Goal: Transaction & Acquisition: Obtain resource

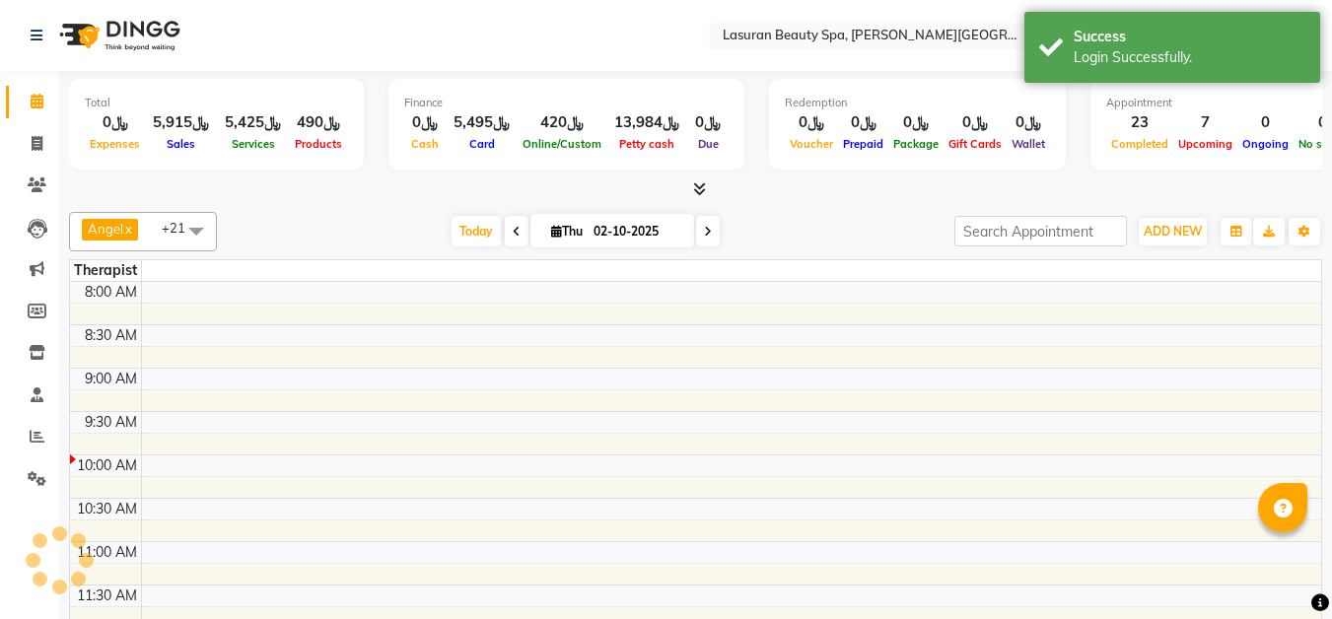
select select "en"
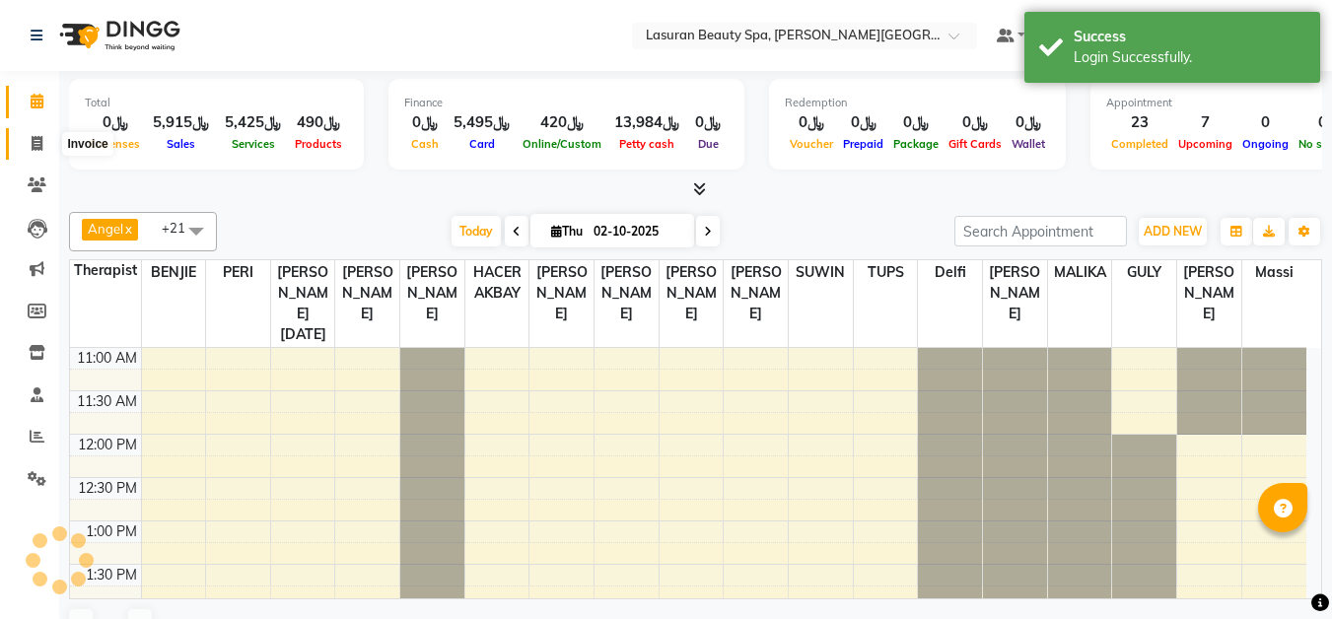
click at [29, 135] on span at bounding box center [37, 144] width 35 height 23
select select "service"
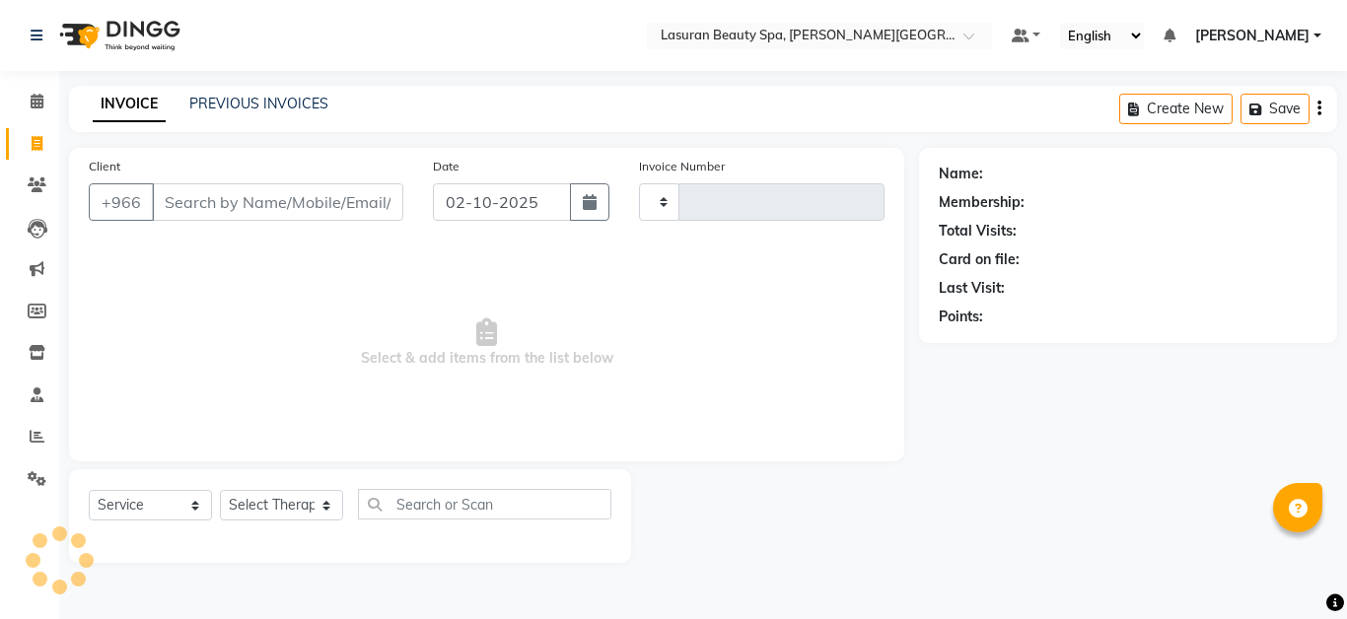
click at [345, 198] on input "Client" at bounding box center [277, 201] width 251 height 37
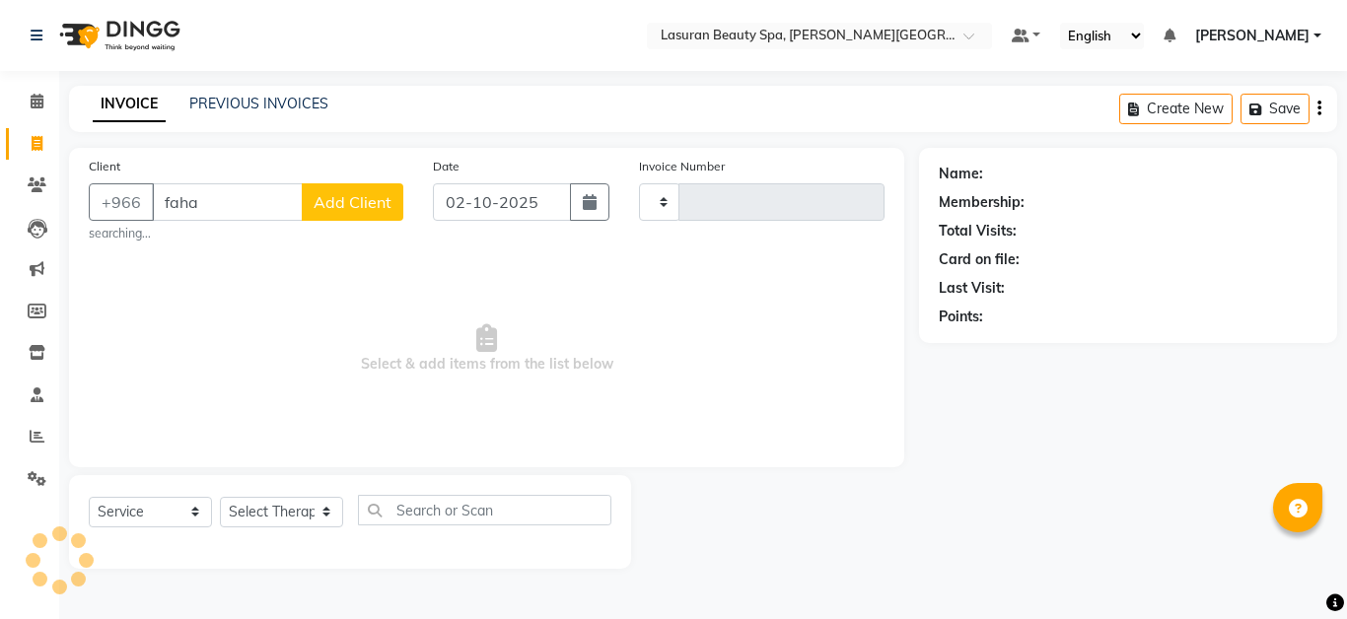
type input "fahad"
type input "1690"
select select "6941"
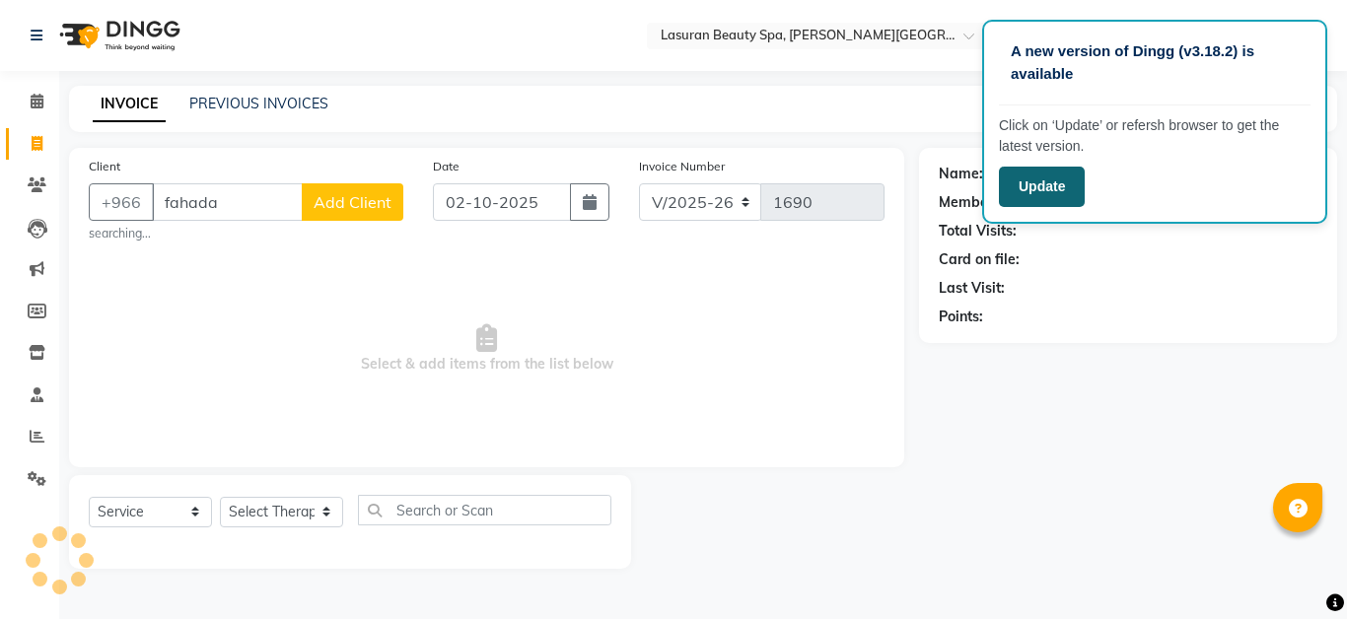
type input "fahada"
click at [1052, 186] on button "Update" at bounding box center [1042, 187] width 86 height 40
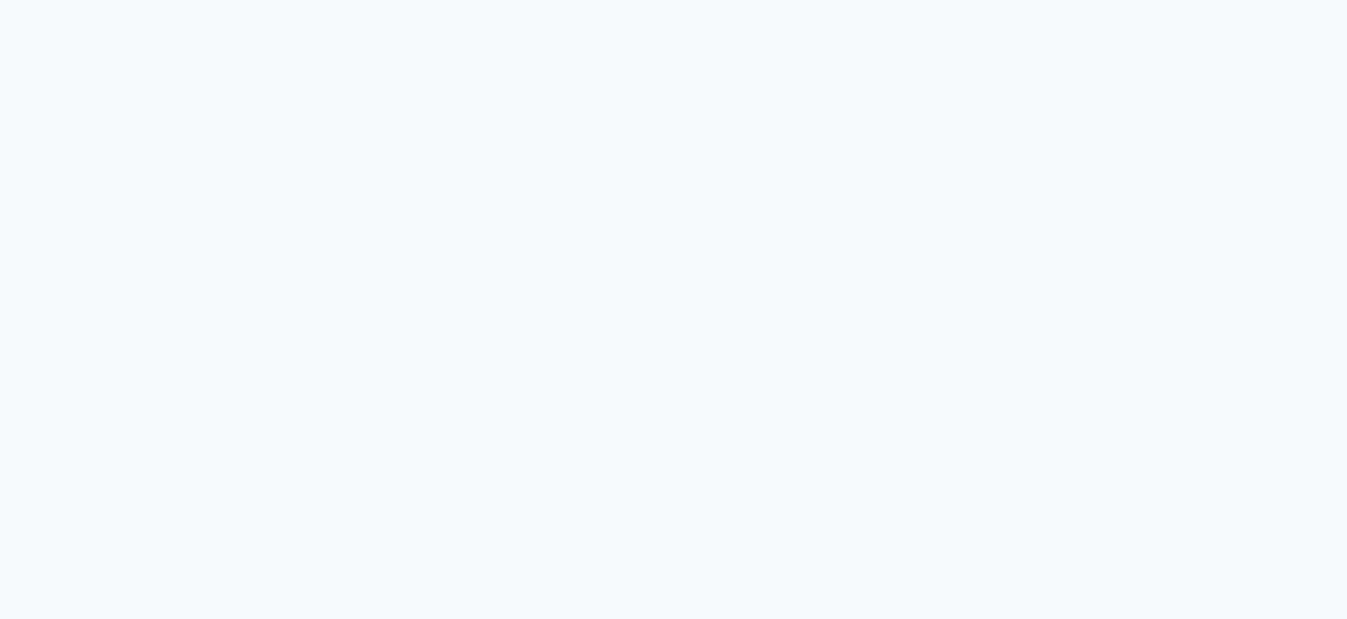
select select "service"
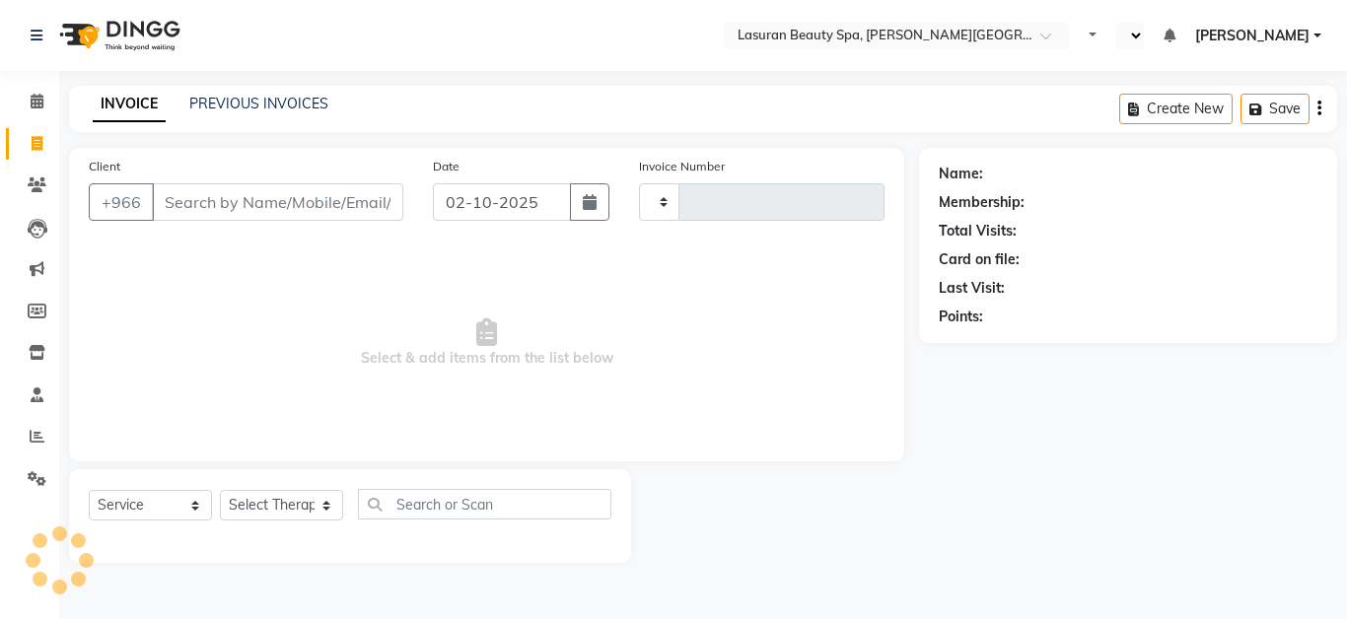
type input "1690"
select select "en"
select select "6941"
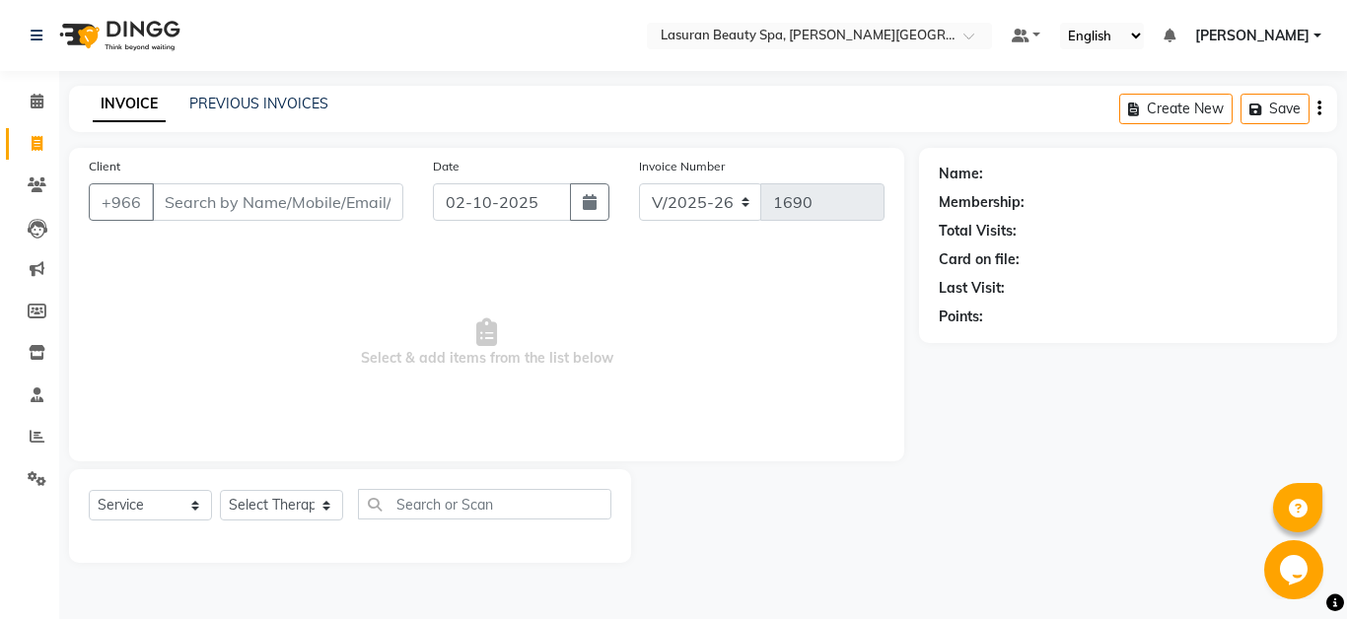
click at [336, 203] on input "Client" at bounding box center [277, 201] width 251 height 37
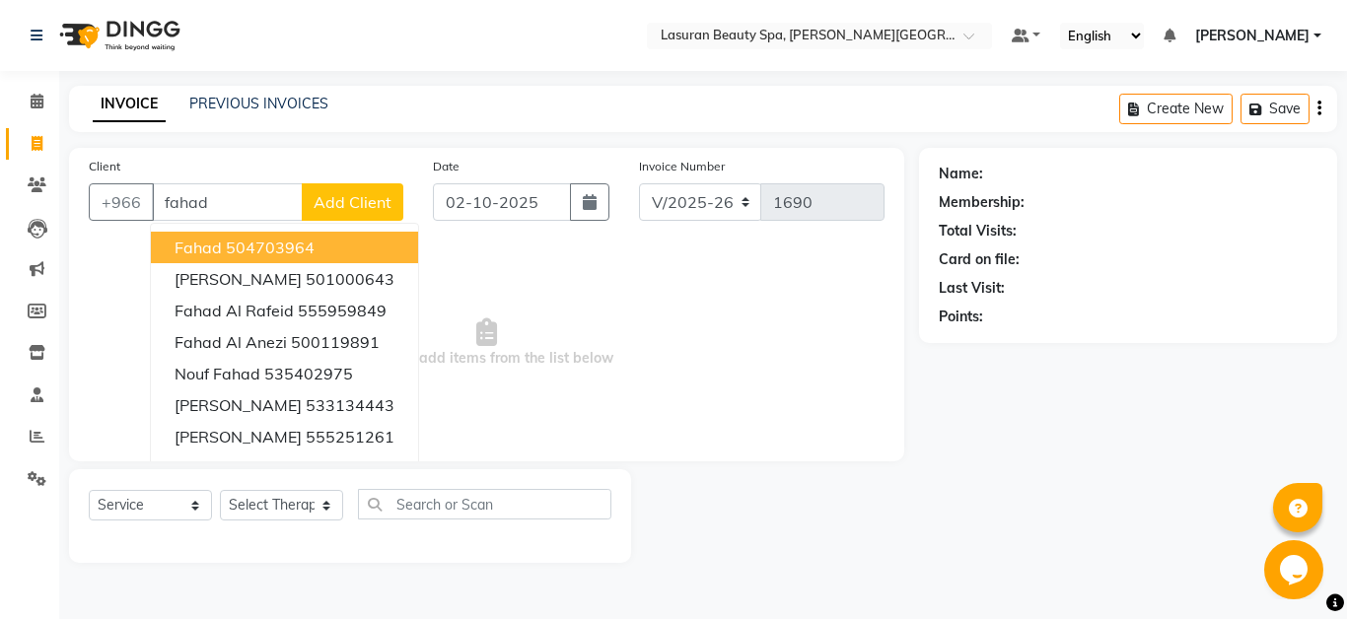
type input "fahad"
click at [276, 94] on div "PREVIOUS INVOICES" at bounding box center [258, 104] width 139 height 21
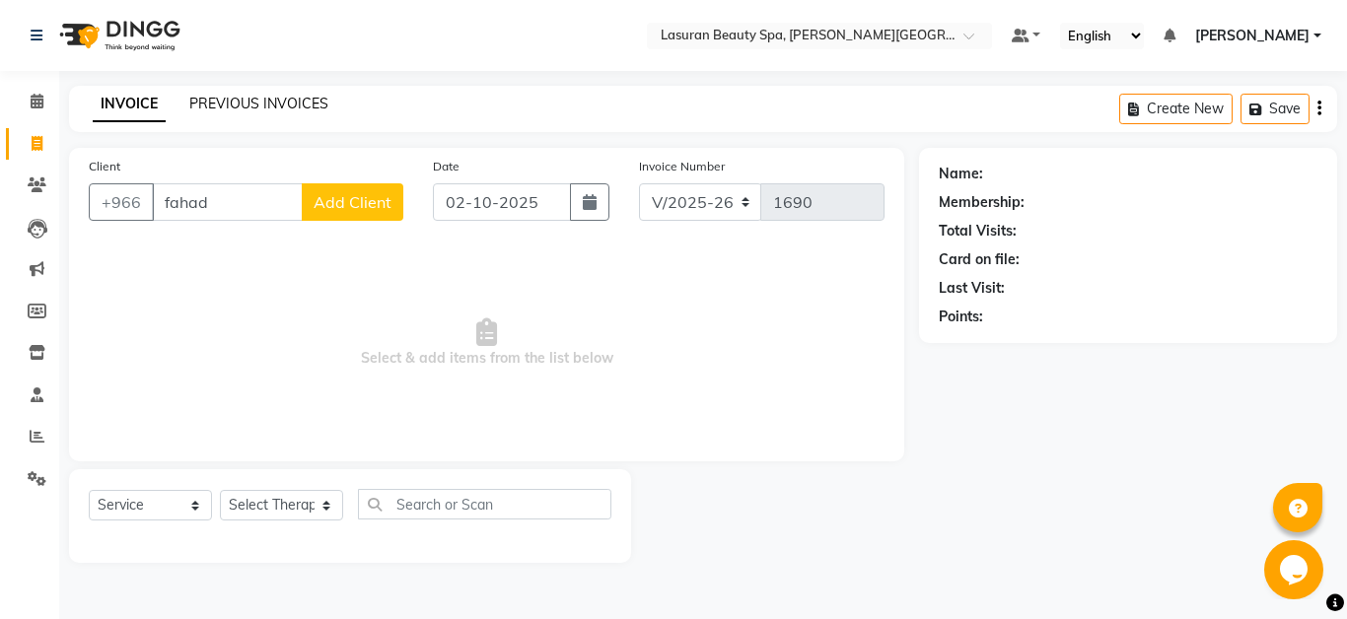
click at [282, 100] on link "PREVIOUS INVOICES" at bounding box center [258, 104] width 139 height 18
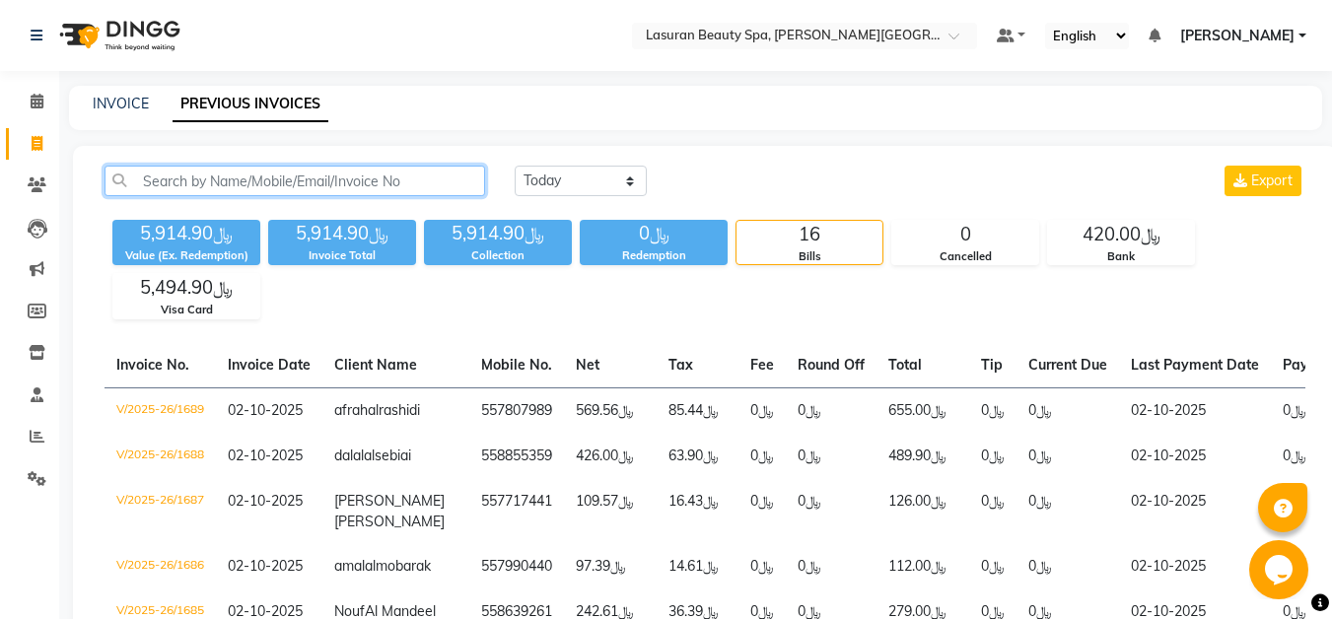
click at [415, 180] on input "text" at bounding box center [295, 181] width 381 height 31
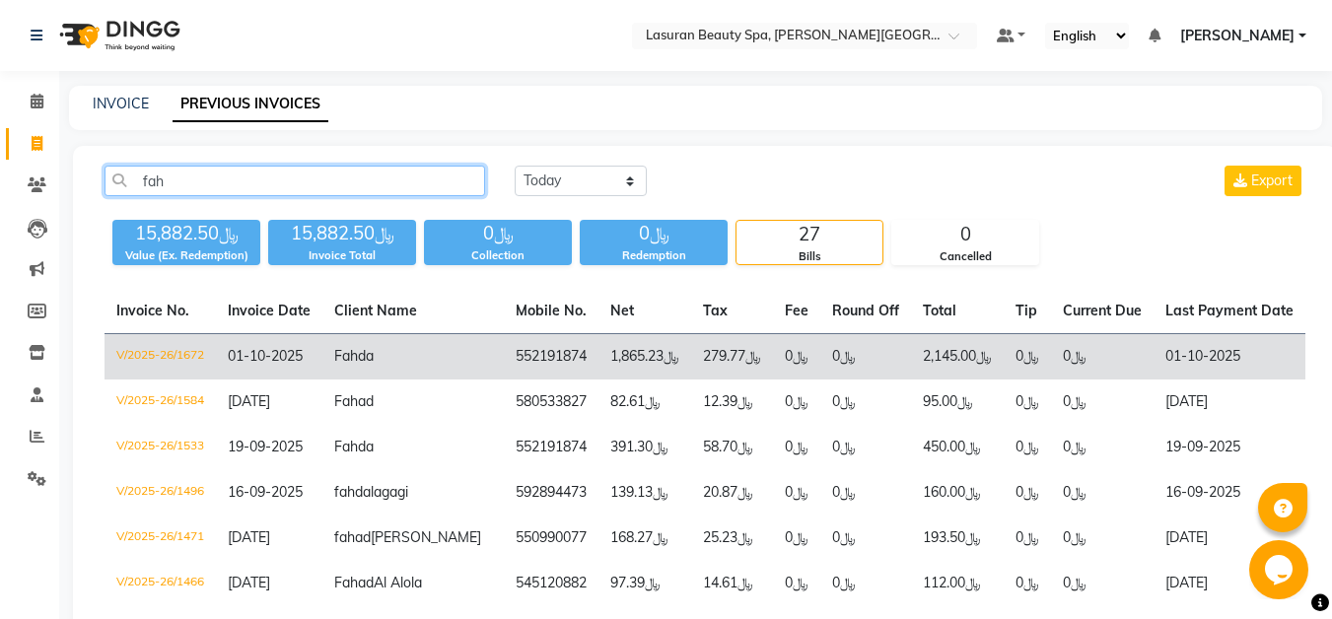
type input "fah"
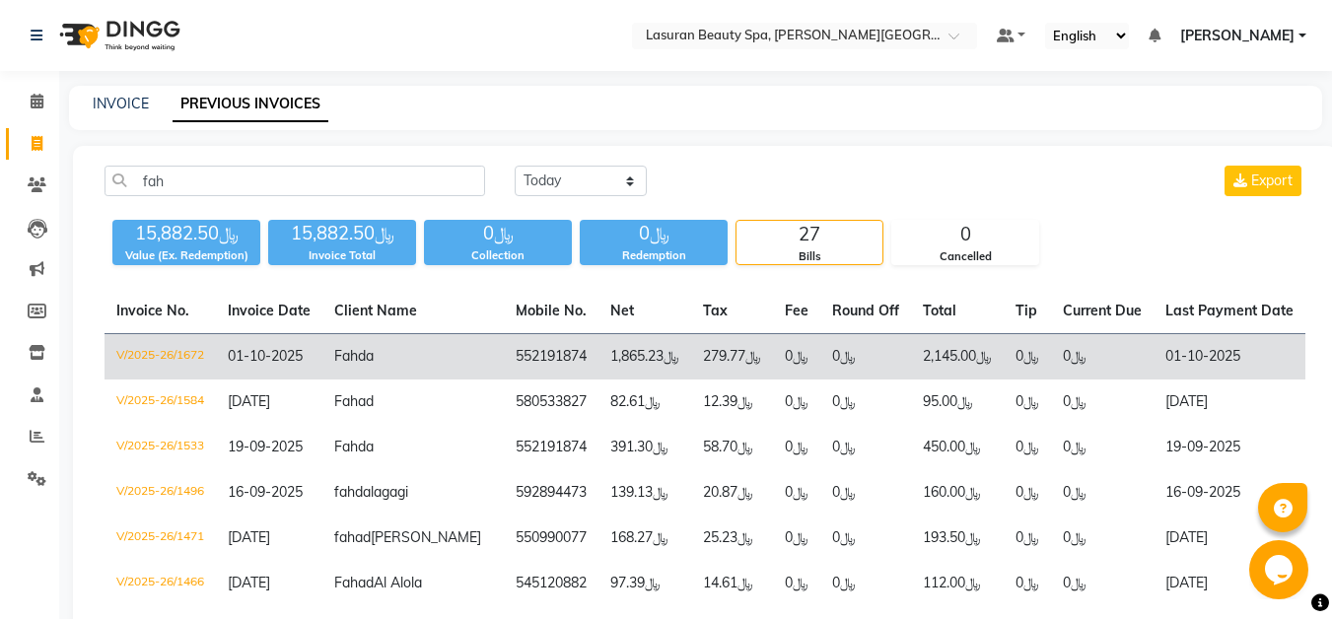
click at [1154, 362] on td "01-10-2025" at bounding box center [1230, 357] width 152 height 46
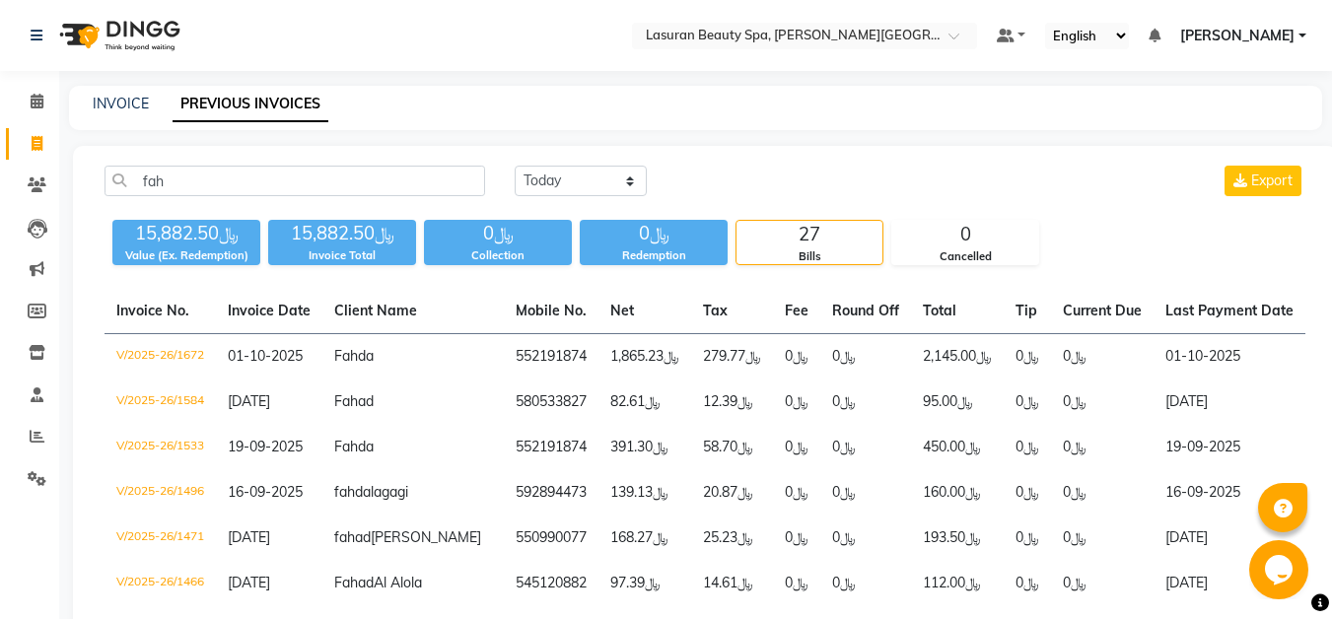
click at [1287, 35] on span "[PERSON_NAME]" at bounding box center [1237, 36] width 114 height 21
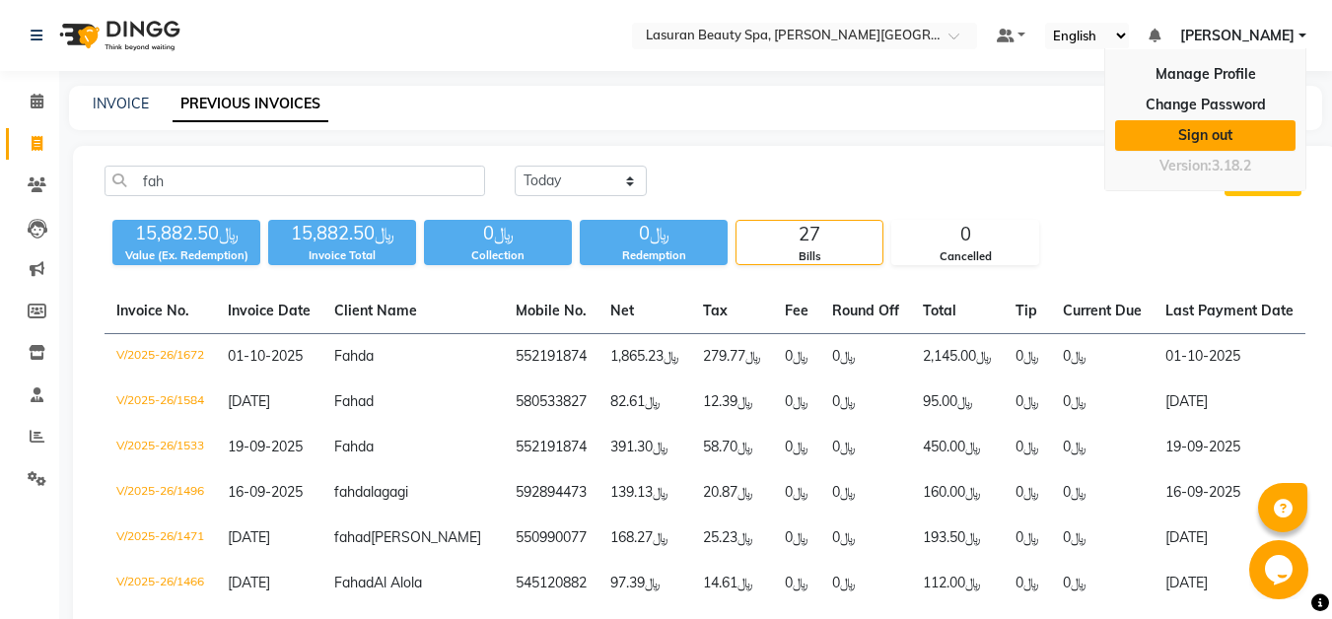
click at [1247, 127] on link "Sign out" at bounding box center [1205, 135] width 180 height 31
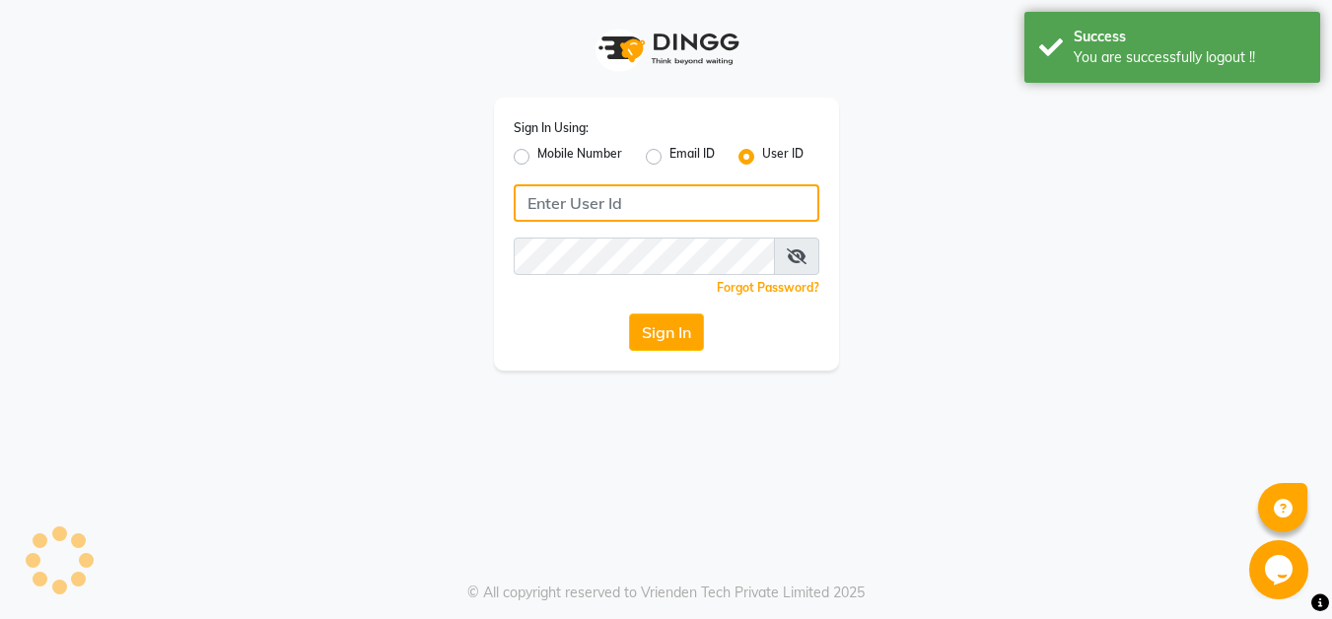
type input "[PERSON_NAME][EMAIL_ADDRESS][DOMAIN_NAME]"
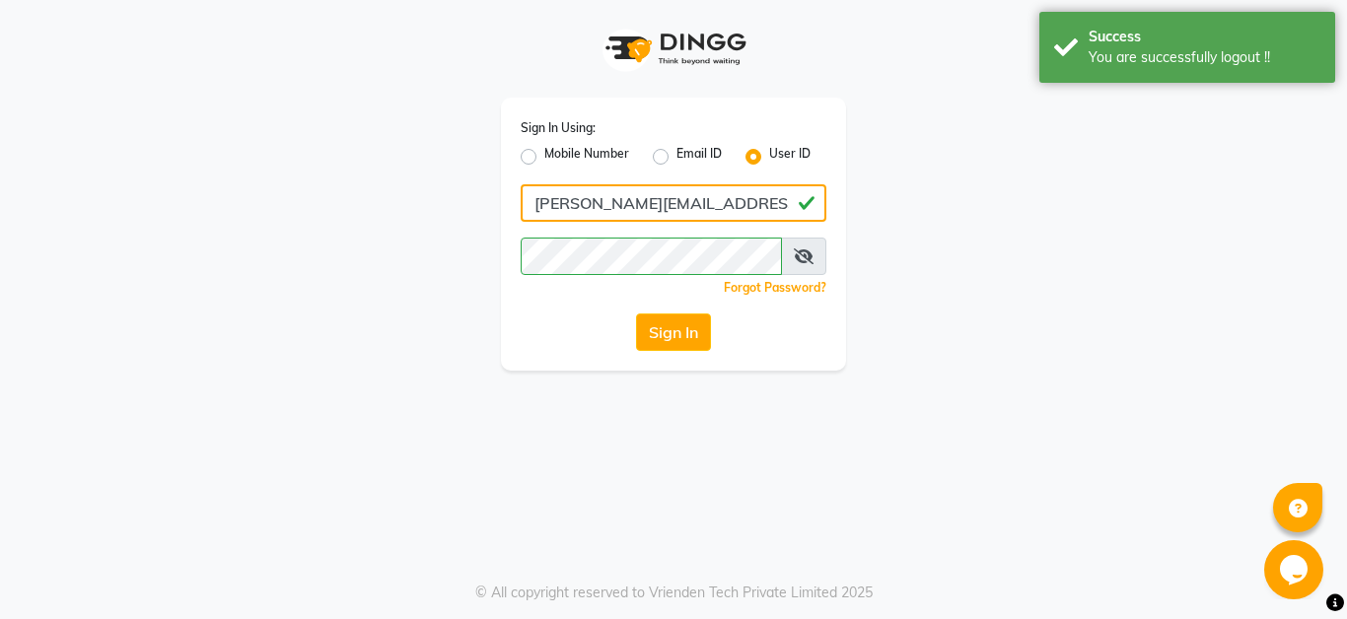
click at [770, 206] on input "[PERSON_NAME][EMAIL_ADDRESS][DOMAIN_NAME]" at bounding box center [674, 202] width 306 height 37
type input "ئ"
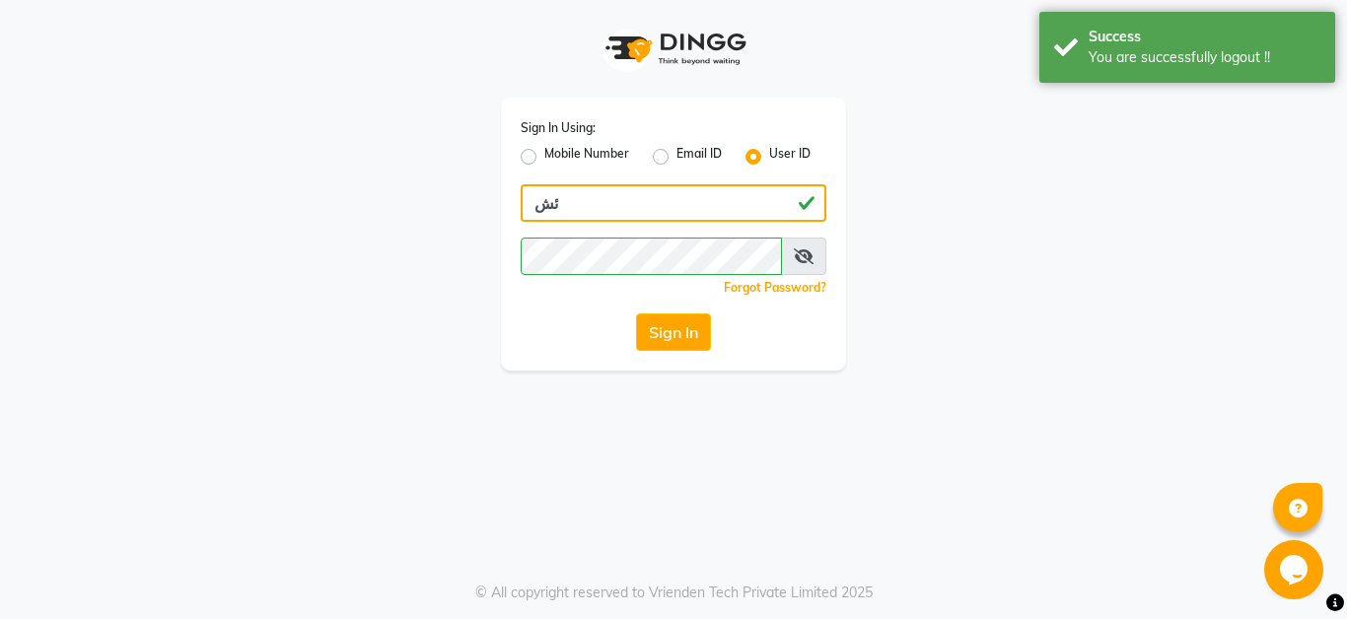
type input "ئ"
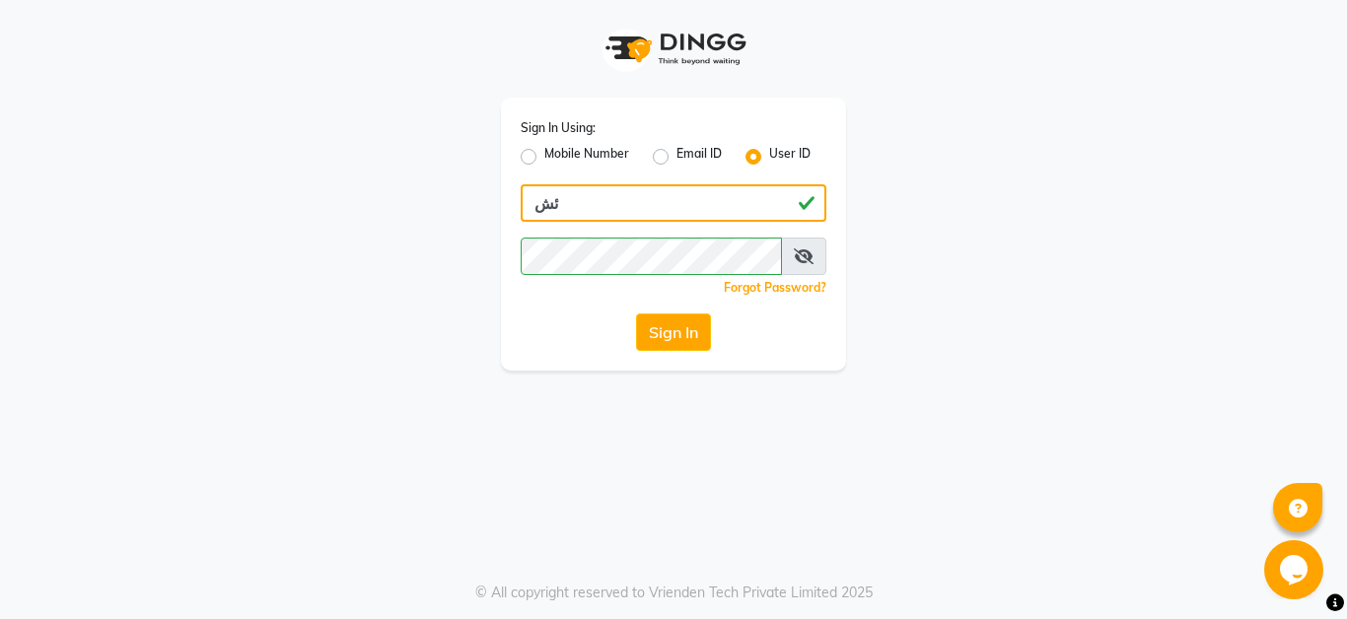
type input "ئ"
click at [738, 196] on input "z" at bounding box center [674, 202] width 306 height 37
type input "zainab@lasuran.com"
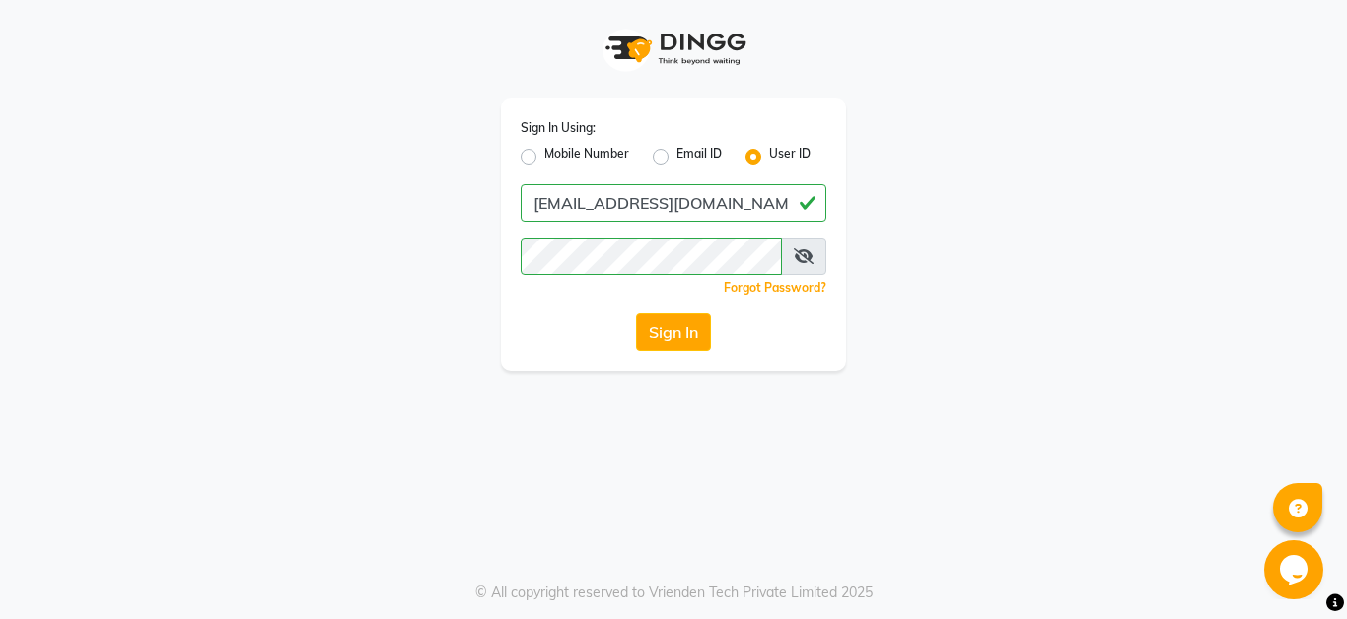
click at [584, 348] on div "Sign In" at bounding box center [674, 332] width 306 height 37
click at [654, 340] on button "Sign In" at bounding box center [673, 332] width 75 height 37
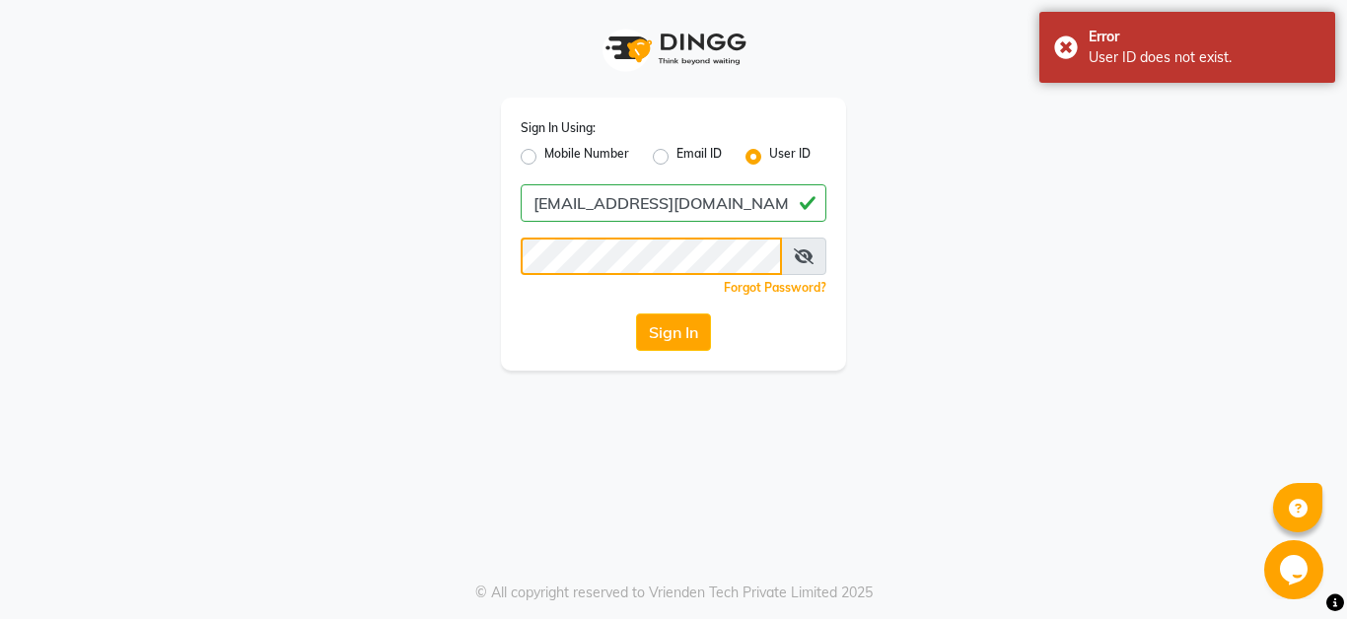
click at [456, 304] on div "Sign In Using: Mobile Number Email ID User ID zainab@lasuran.com Remember me Fo…" at bounding box center [673, 185] width 1124 height 371
click at [678, 333] on button "Sign In" at bounding box center [673, 332] width 75 height 37
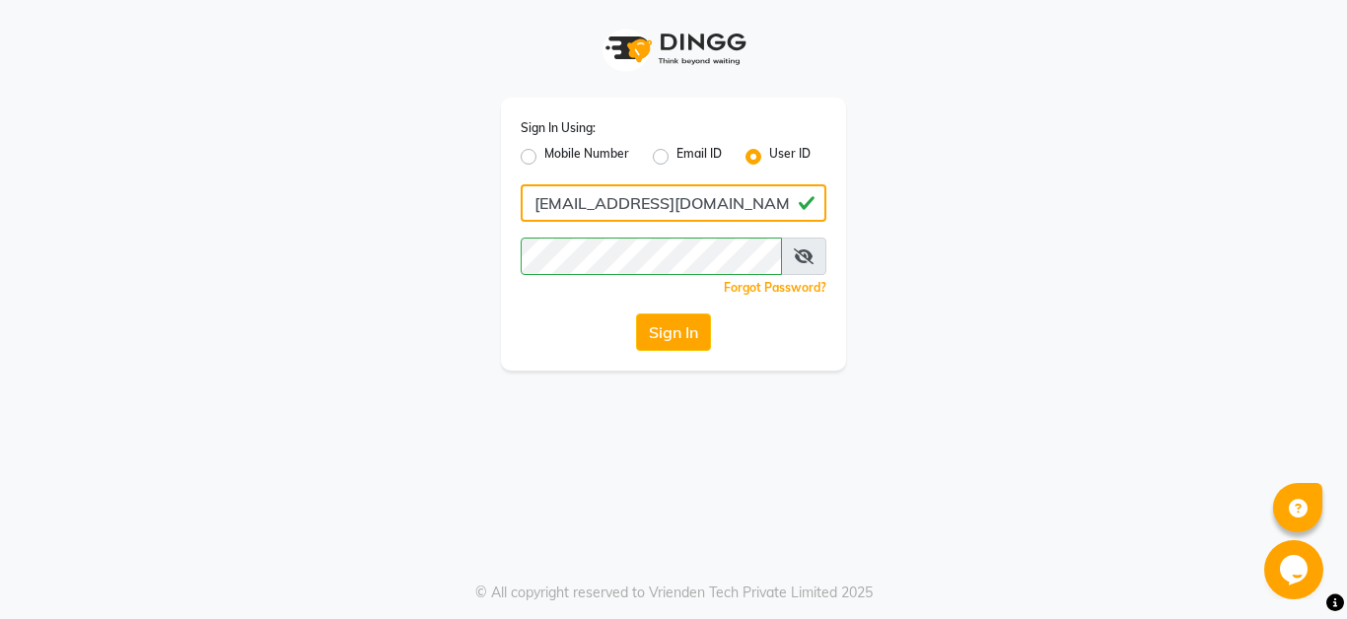
drag, startPoint x: 686, startPoint y: 198, endPoint x: 489, endPoint y: 213, distance: 197.8
click at [489, 213] on div "Sign In Using: Mobile Number Email ID User ID zainab@lasuran.com Remember me Fo…" at bounding box center [673, 185] width 375 height 371
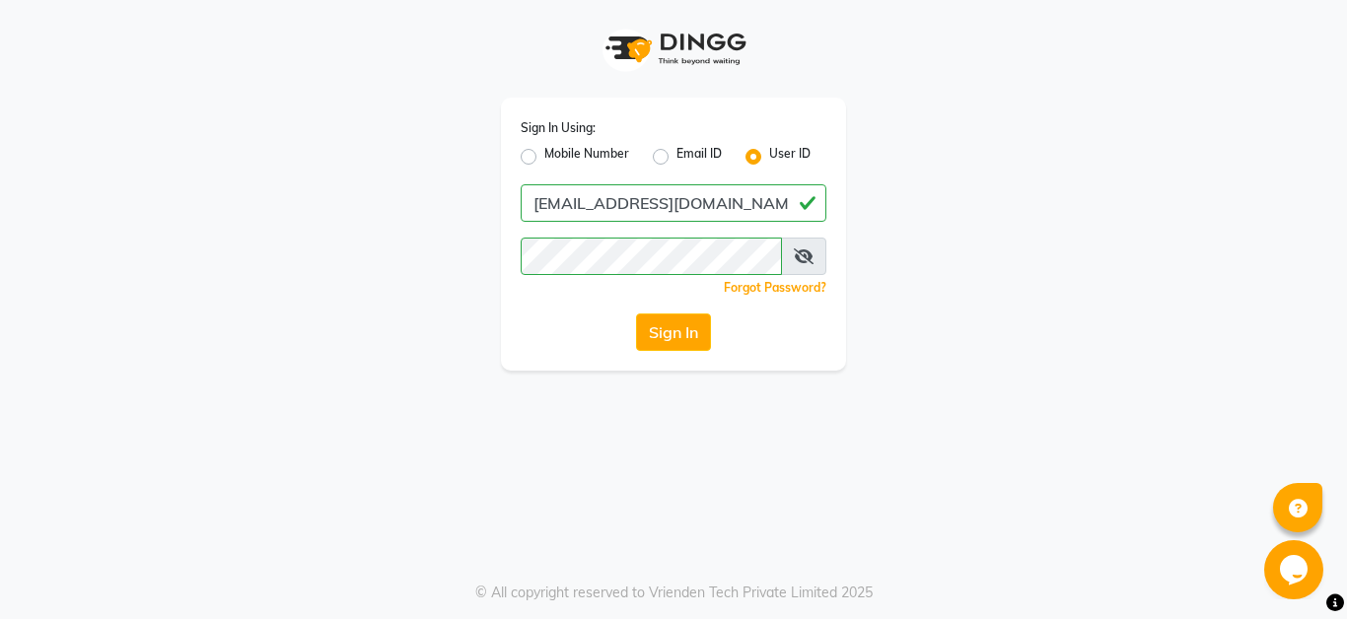
click at [677, 154] on label "Email ID" at bounding box center [699, 157] width 45 height 24
click at [677, 154] on input "Email ID" at bounding box center [683, 151] width 13 height 13
radio input "true"
radio input "false"
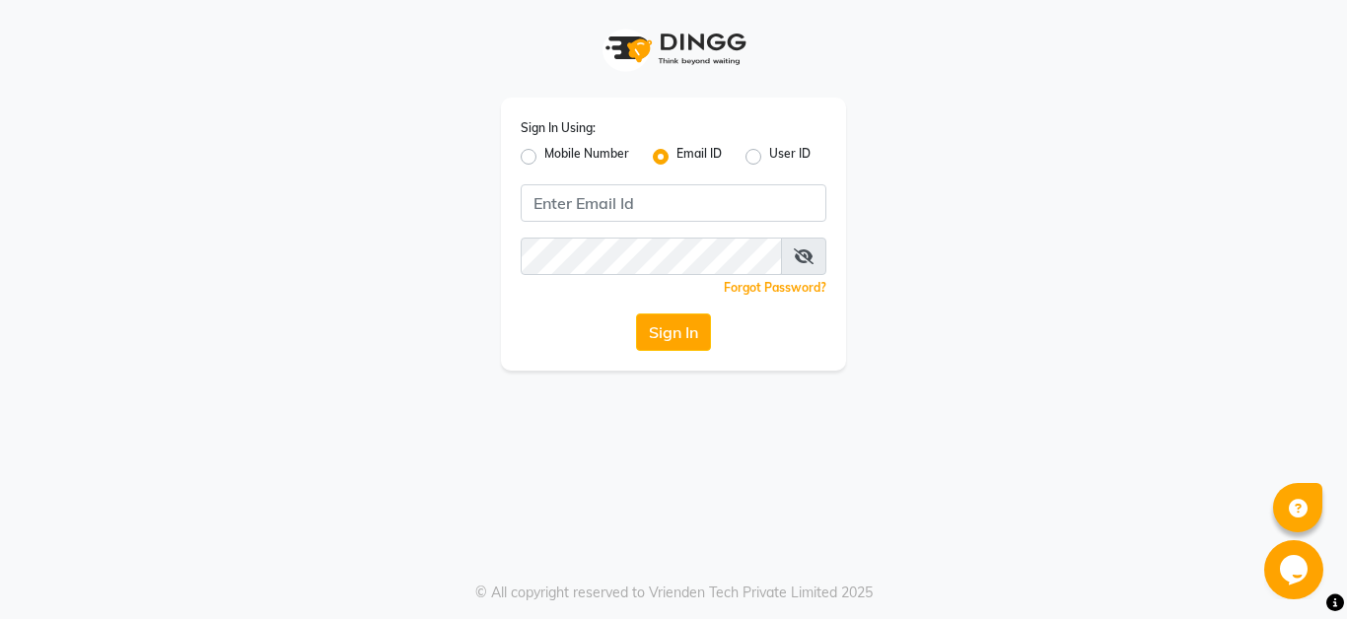
click at [677, 159] on label "Email ID" at bounding box center [699, 157] width 45 height 24
click at [677, 158] on input "Email ID" at bounding box center [683, 151] width 13 height 13
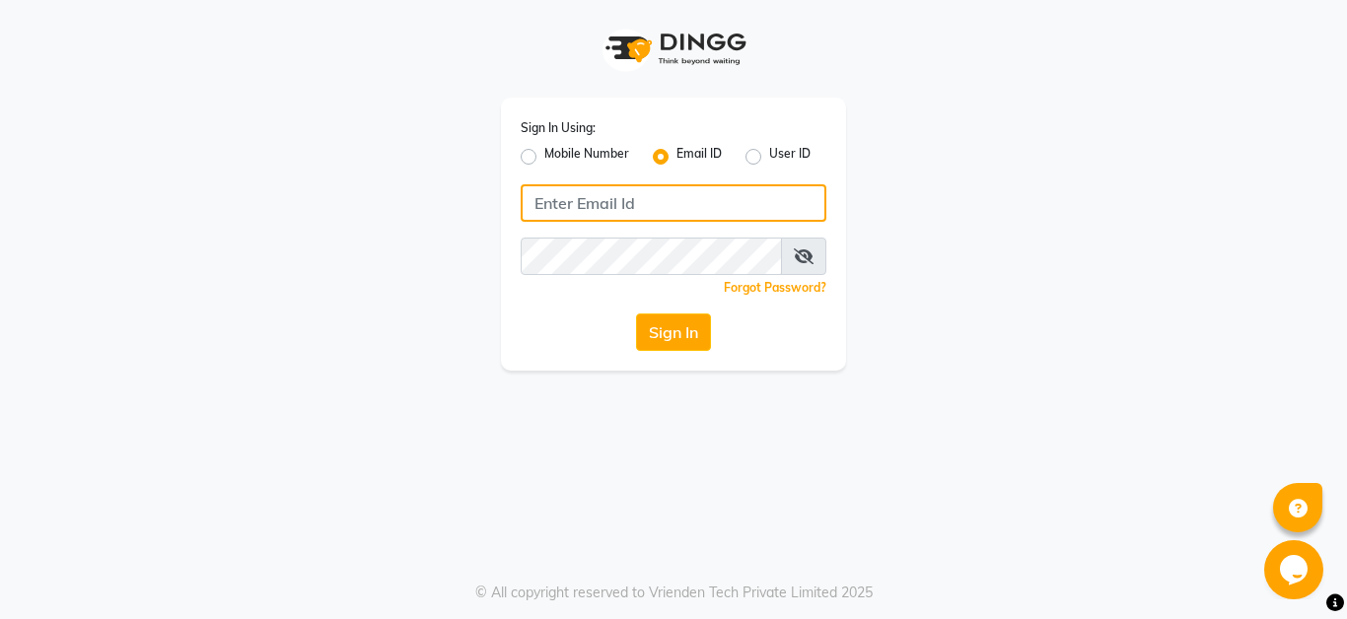
click at [663, 199] on input "Username" at bounding box center [674, 202] width 306 height 37
type input "V"
paste input "zainab@lasuran.com"
type input "zainab@lasuran.com"
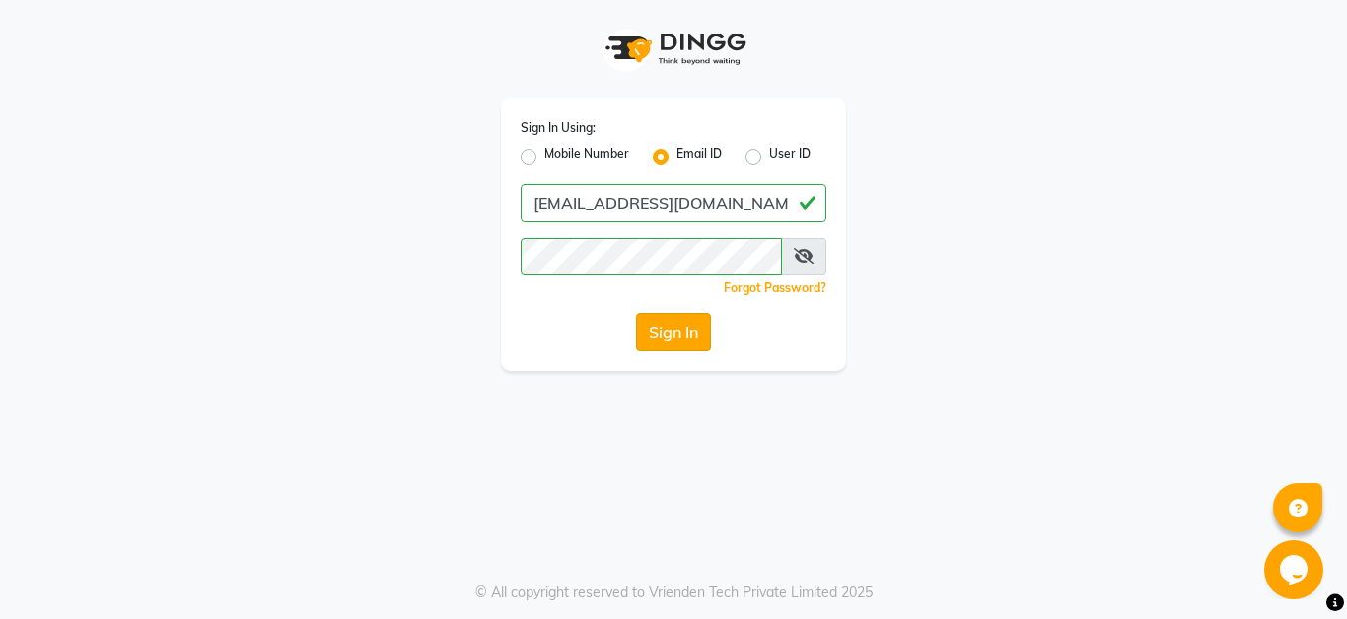
click at [658, 330] on button "Sign In" at bounding box center [673, 332] width 75 height 37
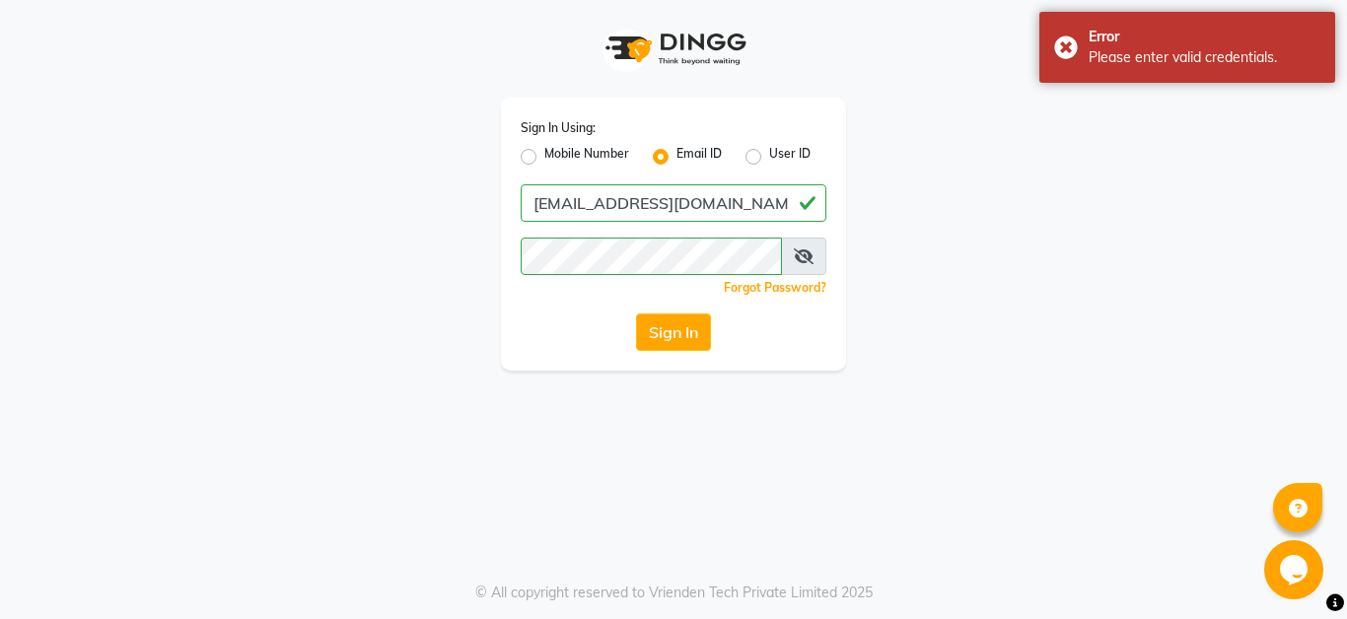
click at [799, 258] on icon at bounding box center [804, 257] width 20 height 16
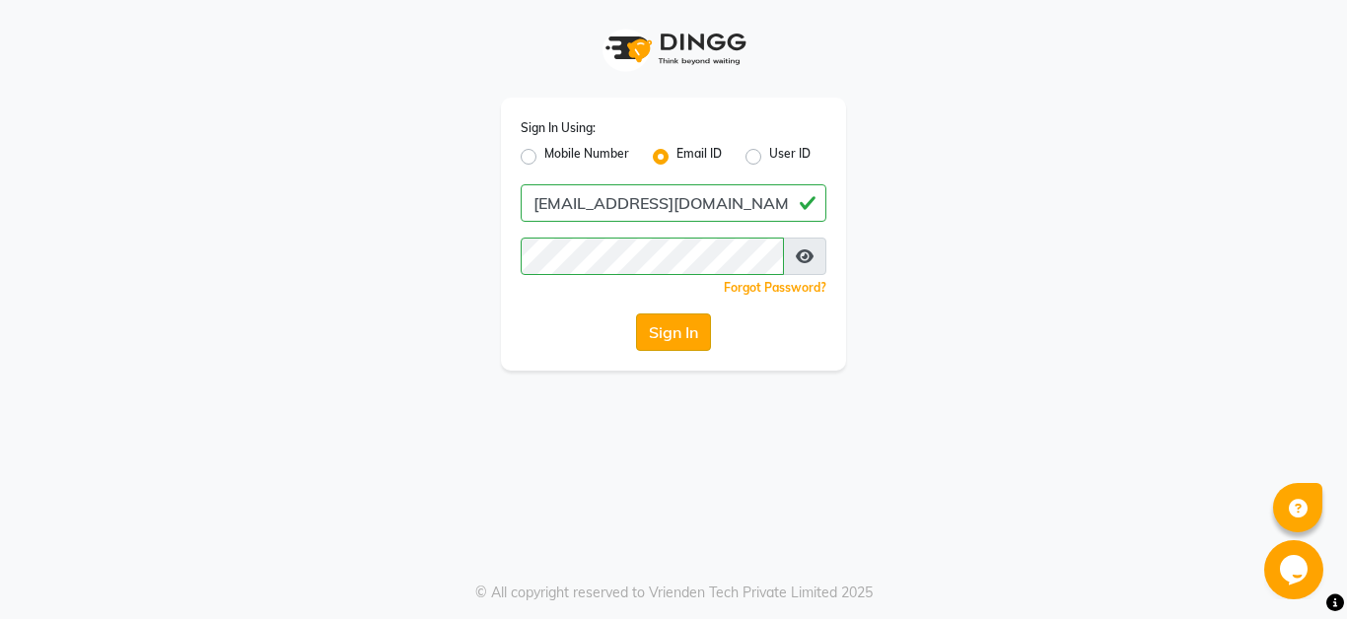
click at [686, 327] on button "Sign In" at bounding box center [673, 332] width 75 height 37
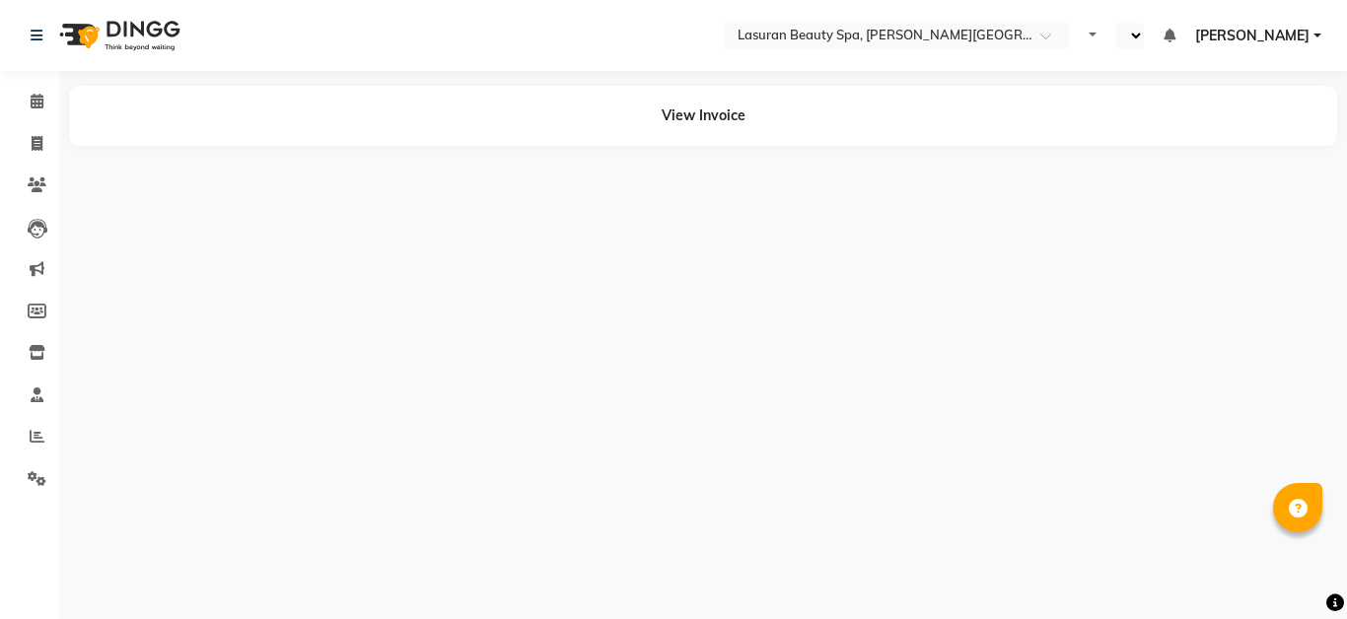
select select "en"
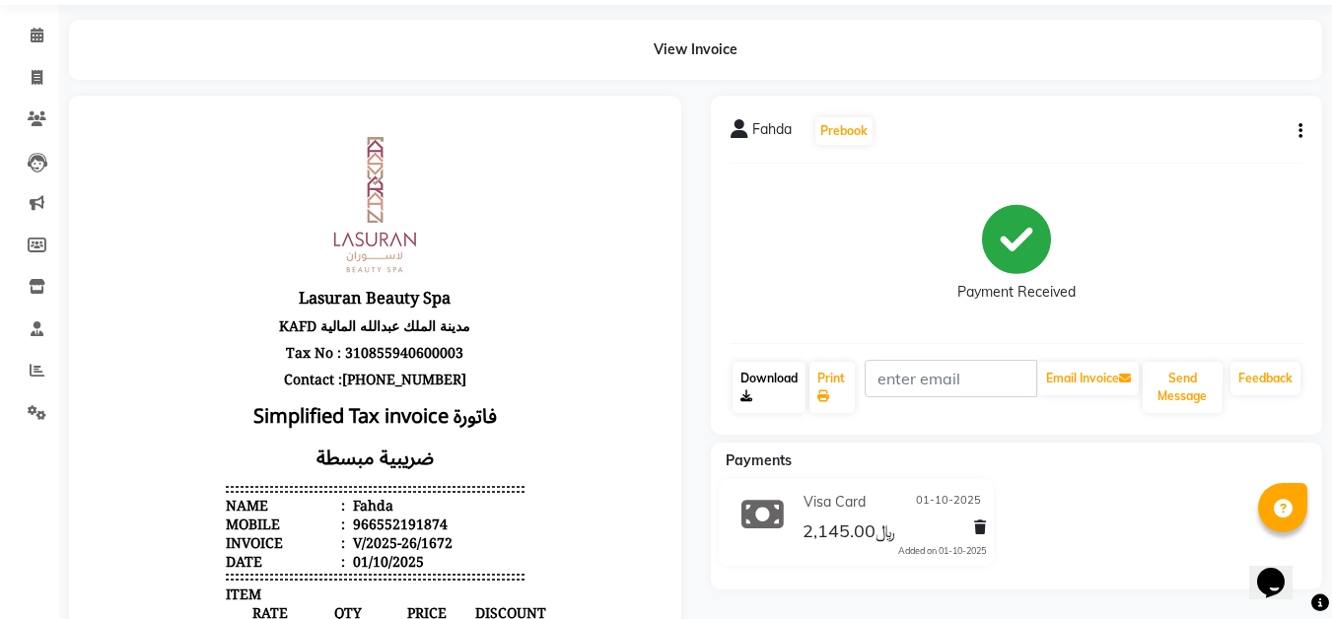
click at [772, 387] on link "Download" at bounding box center [769, 387] width 73 height 51
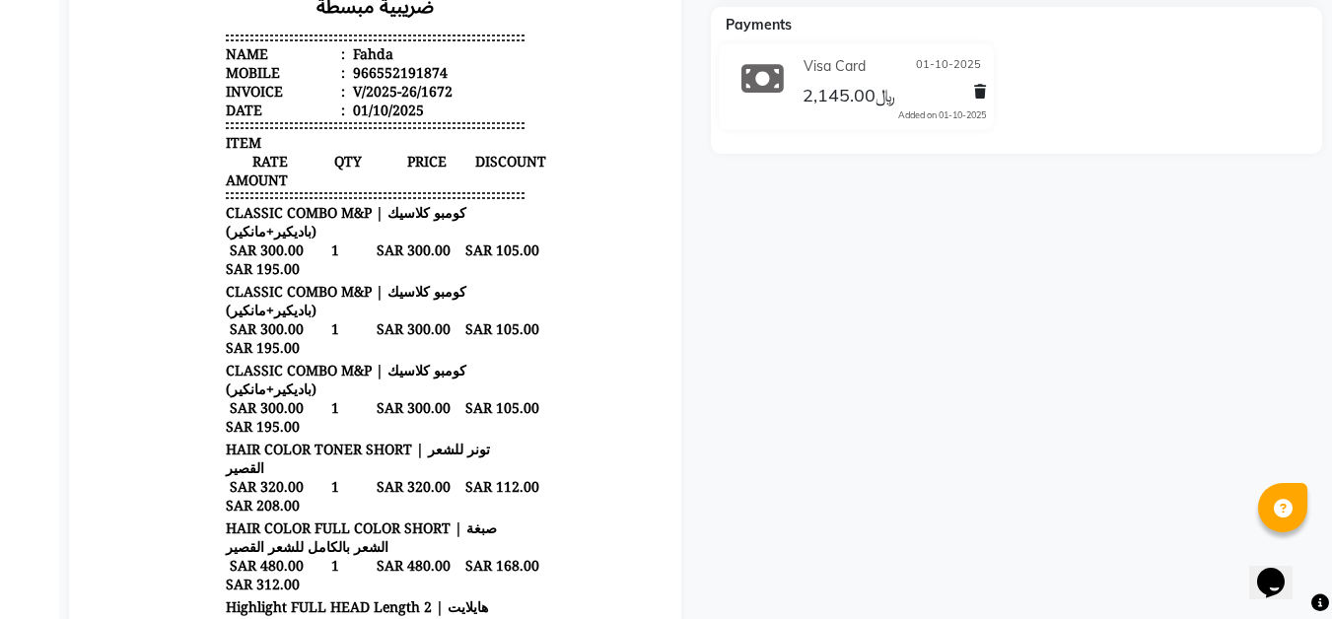
scroll to position [505, 0]
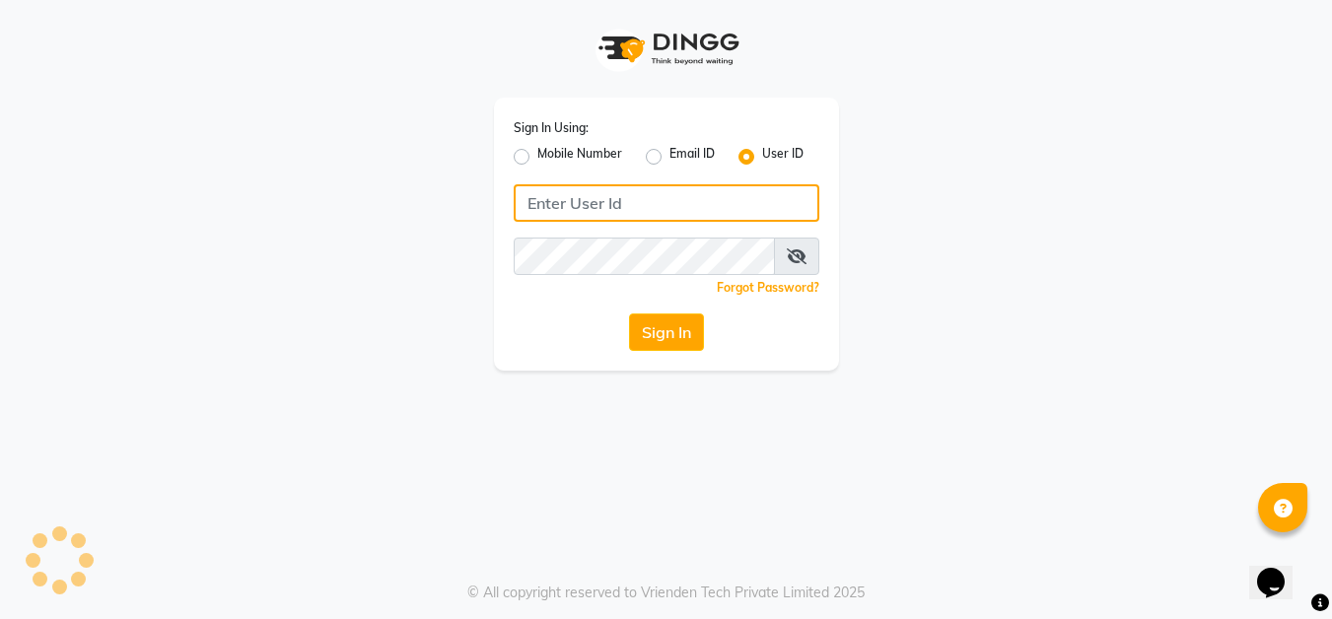
type input "[PERSON_NAME][EMAIL_ADDRESS][DOMAIN_NAME]"
